Goal: Task Accomplishment & Management: Manage account settings

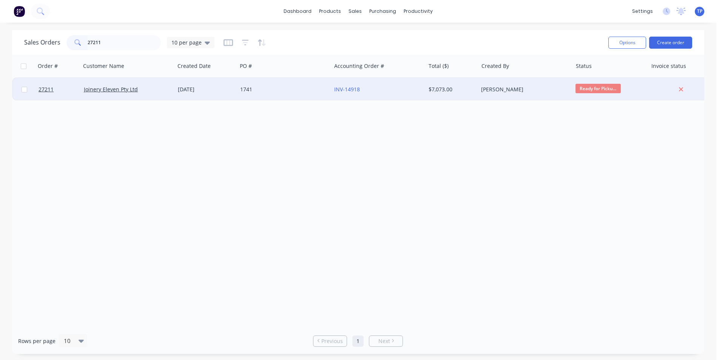
type input "27211"
click at [159, 88] on div "Joinery Eleven Pty Ltd" at bounding box center [126, 90] width 84 height 8
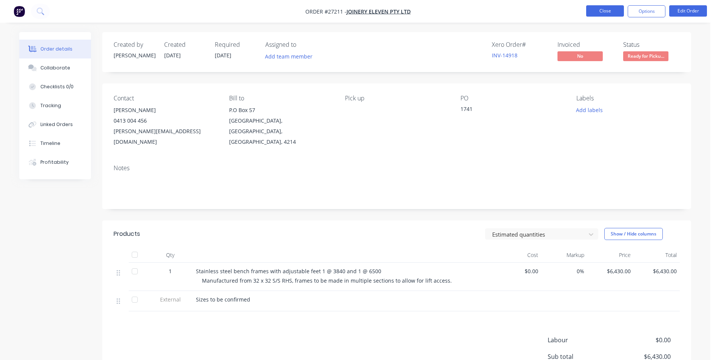
click at [592, 11] on button "Close" at bounding box center [605, 10] width 38 height 11
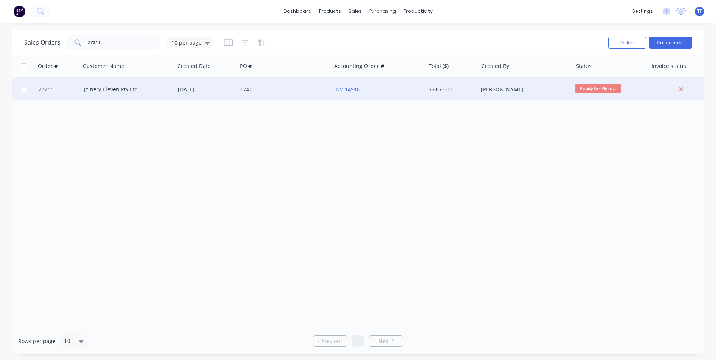
click at [298, 87] on div "1741" at bounding box center [282, 90] width 84 height 8
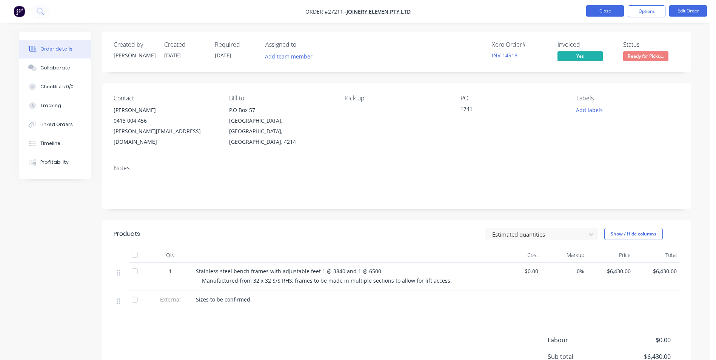
click at [618, 13] on button "Close" at bounding box center [605, 10] width 38 height 11
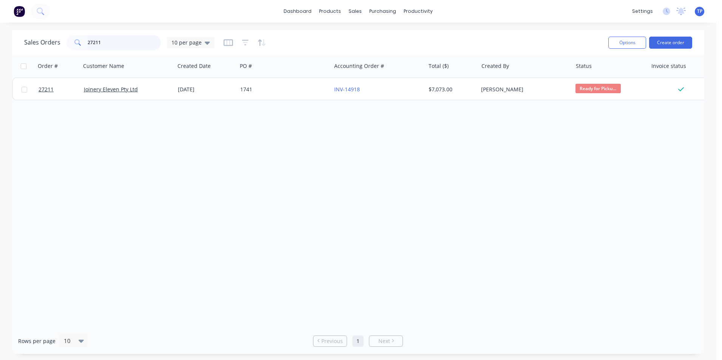
click at [119, 46] on input "27211" at bounding box center [125, 42] width 74 height 15
type input "2"
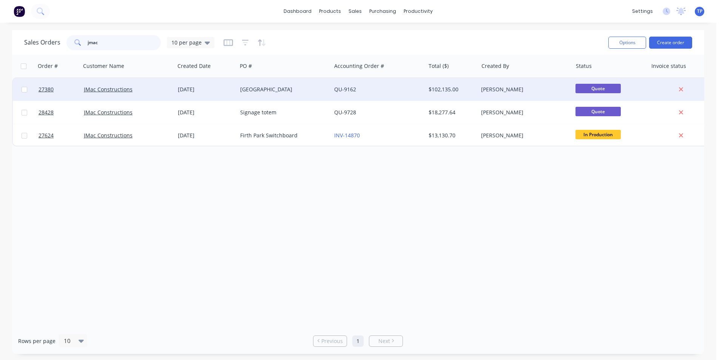
type input "jmac"
click at [279, 86] on div "[GEOGRAPHIC_DATA]" at bounding box center [282, 90] width 84 height 8
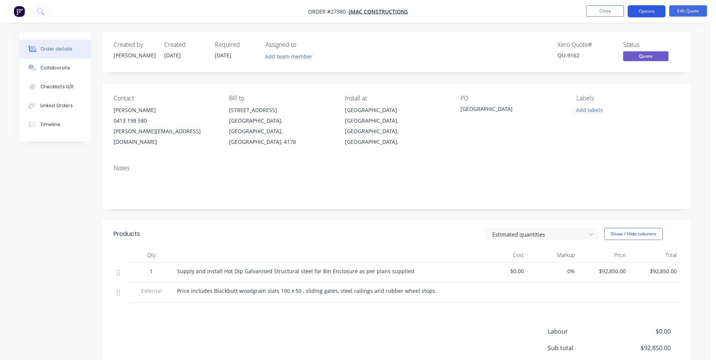
click at [654, 11] on button "Options" at bounding box center [647, 11] width 38 height 12
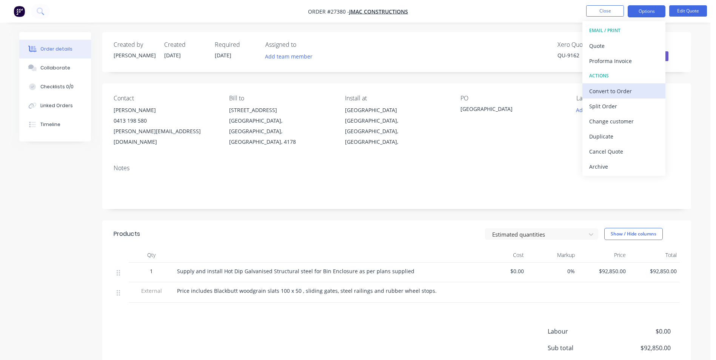
click at [621, 89] on div "Convert to Order" at bounding box center [623, 91] width 69 height 11
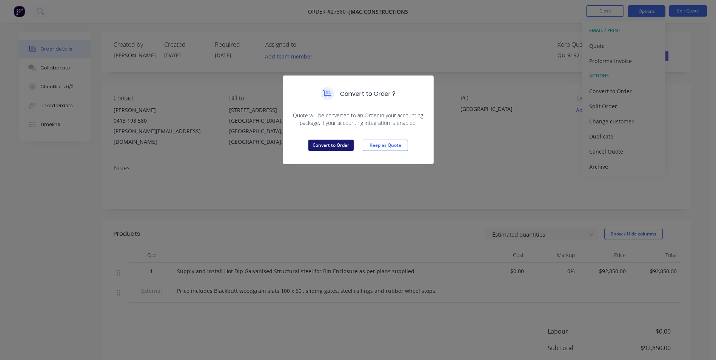
click at [348, 143] on button "Convert to Order" at bounding box center [330, 145] width 45 height 11
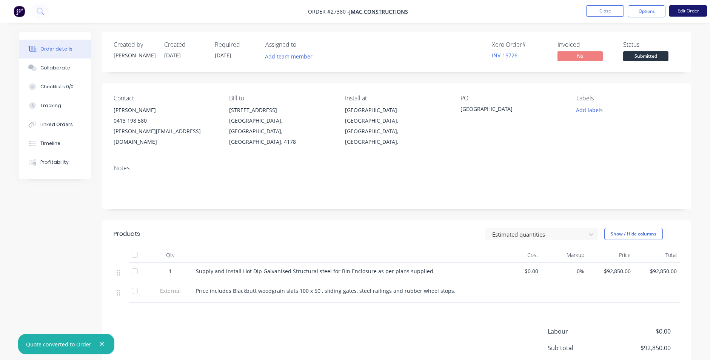
click at [689, 10] on button "Edit Order" at bounding box center [688, 10] width 38 height 11
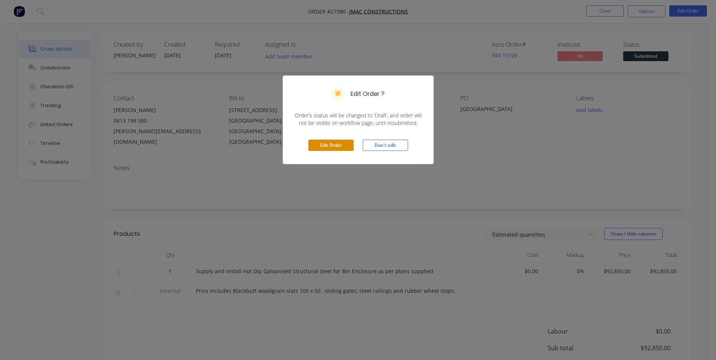
click at [323, 142] on button "Edit Order" at bounding box center [330, 145] width 45 height 11
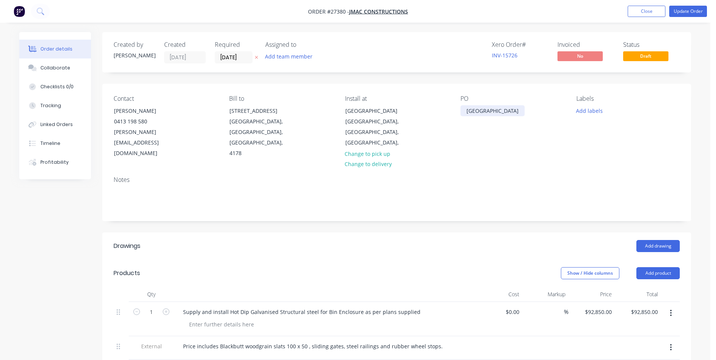
click at [468, 110] on div "[GEOGRAPHIC_DATA]" at bounding box center [493, 110] width 64 height 11
click at [466, 111] on div "[GEOGRAPHIC_DATA]" at bounding box center [493, 110] width 64 height 11
click at [248, 59] on input "[DATE]" at bounding box center [233, 57] width 37 height 11
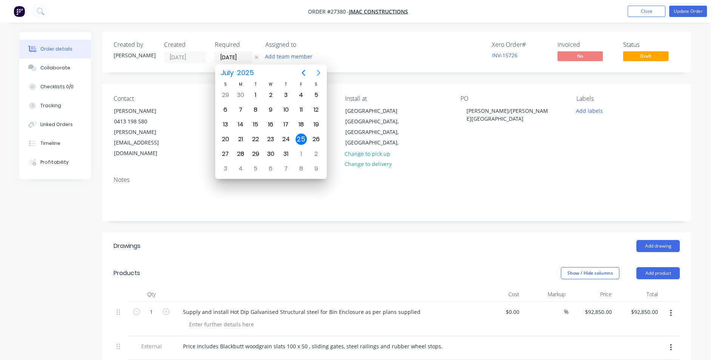
click at [319, 72] on icon "Next page" at bounding box center [318, 72] width 9 height 9
click at [320, 72] on icon "Next page" at bounding box center [318, 72] width 9 height 9
click at [301, 140] on div "24" at bounding box center [301, 139] width 11 height 11
type input "[DATE]"
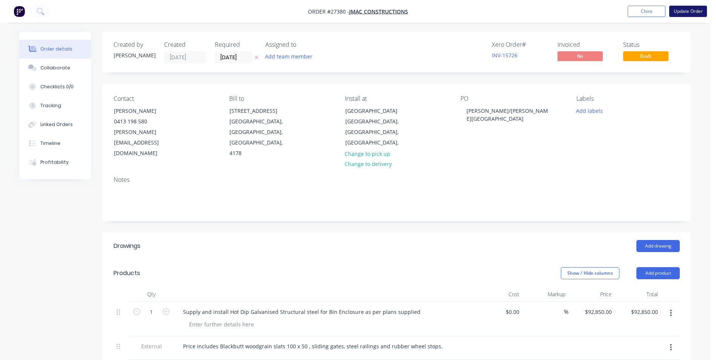
click at [690, 13] on button "Update Order" at bounding box center [688, 11] width 38 height 11
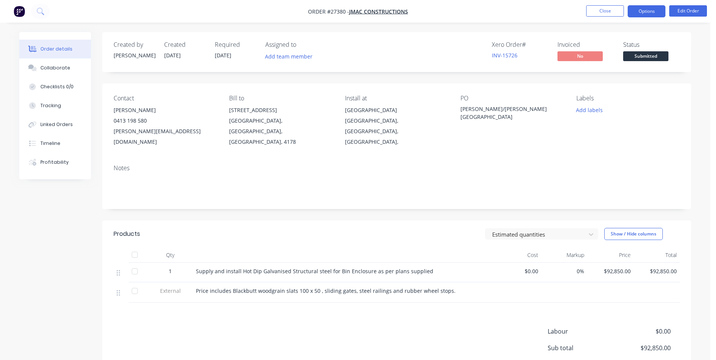
click at [649, 11] on button "Options" at bounding box center [647, 11] width 38 height 12
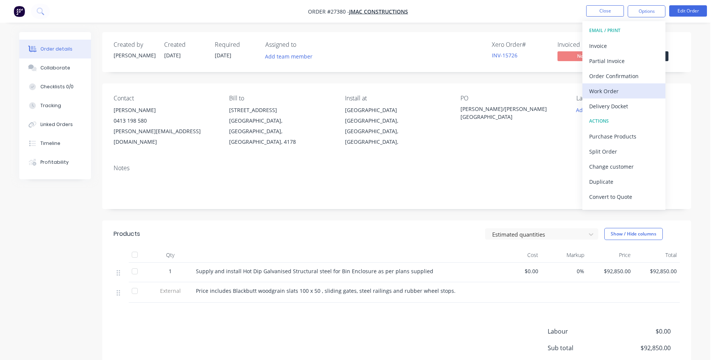
click at [610, 92] on div "Work Order" at bounding box center [623, 91] width 69 height 11
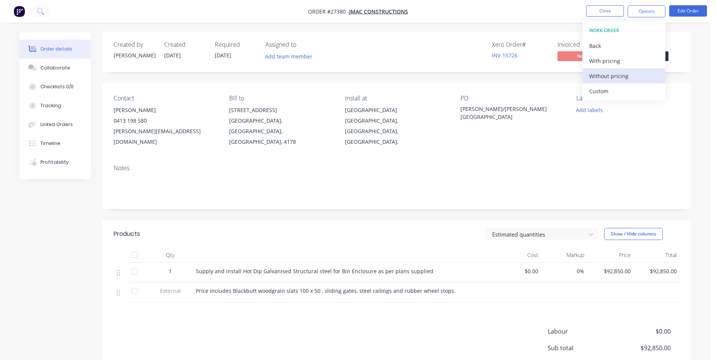
click at [613, 75] on div "Without pricing" at bounding box center [623, 76] width 69 height 11
click at [395, 204] on div "Created by [PERSON_NAME] Created [DATE] Required [DATE] Assigned to Add team me…" at bounding box center [396, 229] width 589 height 394
